Goal: Navigation & Orientation: Find specific page/section

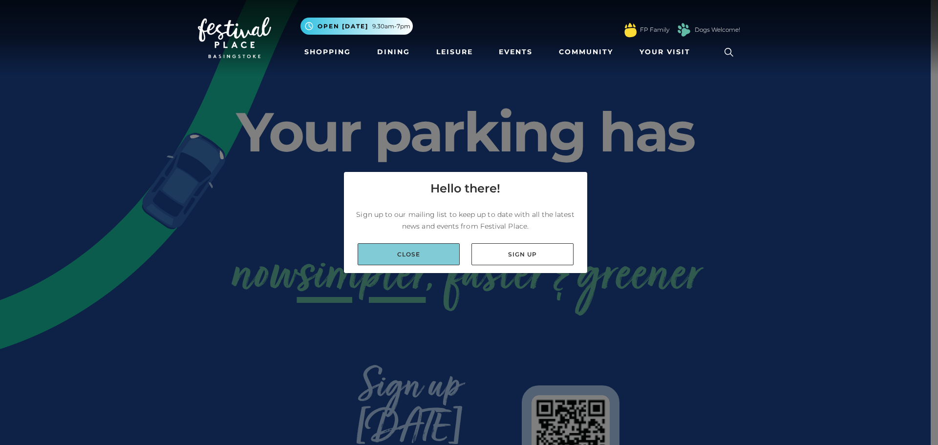
click at [404, 251] on link "Close" at bounding box center [409, 254] width 102 height 22
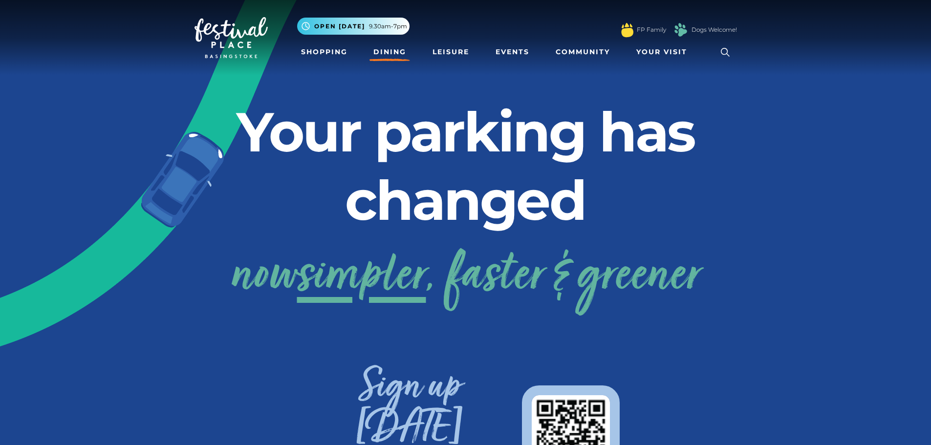
click at [375, 47] on link "Dining" at bounding box center [389, 52] width 41 height 18
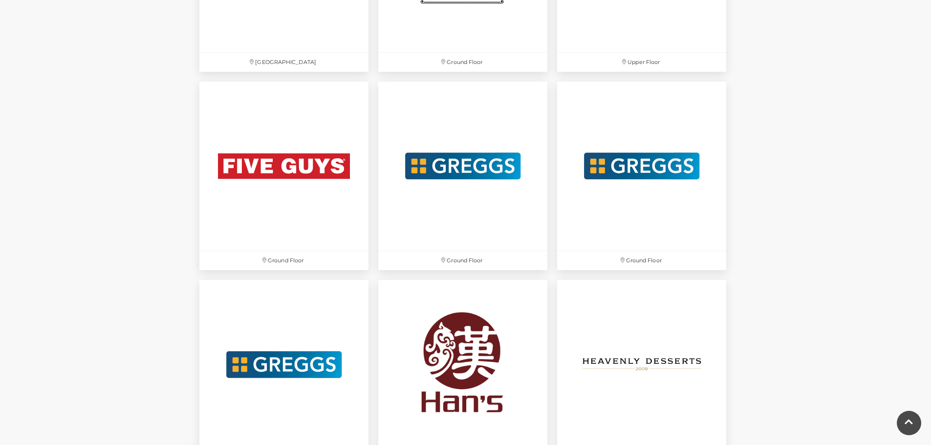
scroll to position [1906, 0]
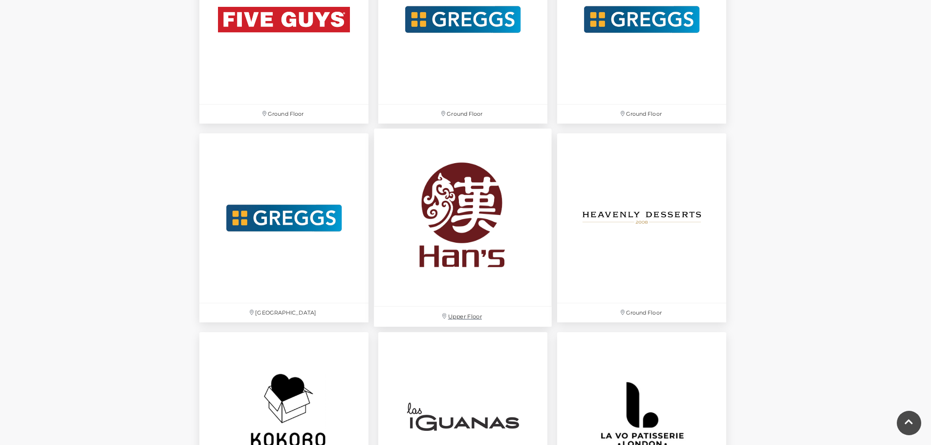
click at [430, 228] on img at bounding box center [463, 218] width 178 height 178
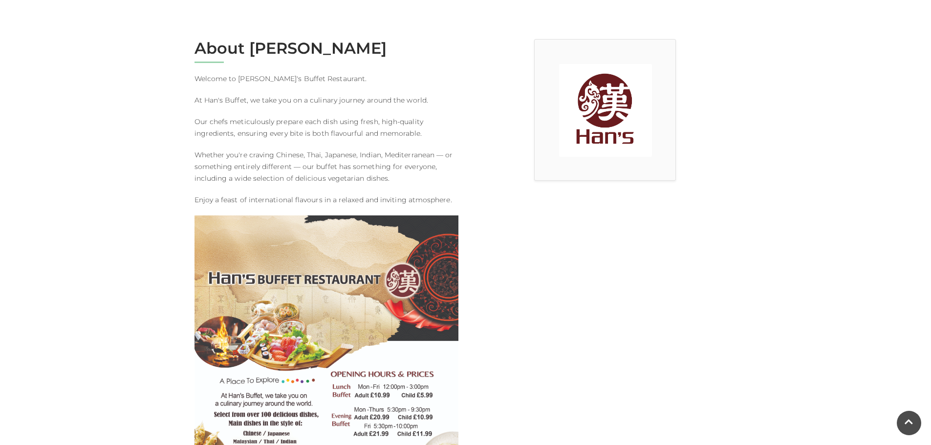
scroll to position [489, 0]
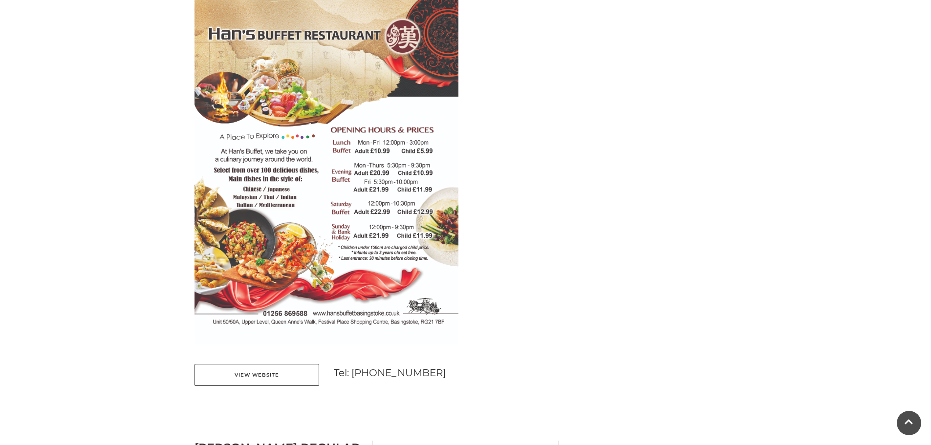
click at [234, 373] on link "View Website" at bounding box center [256, 375] width 125 height 22
